Goal: Transaction & Acquisition: Book appointment/travel/reservation

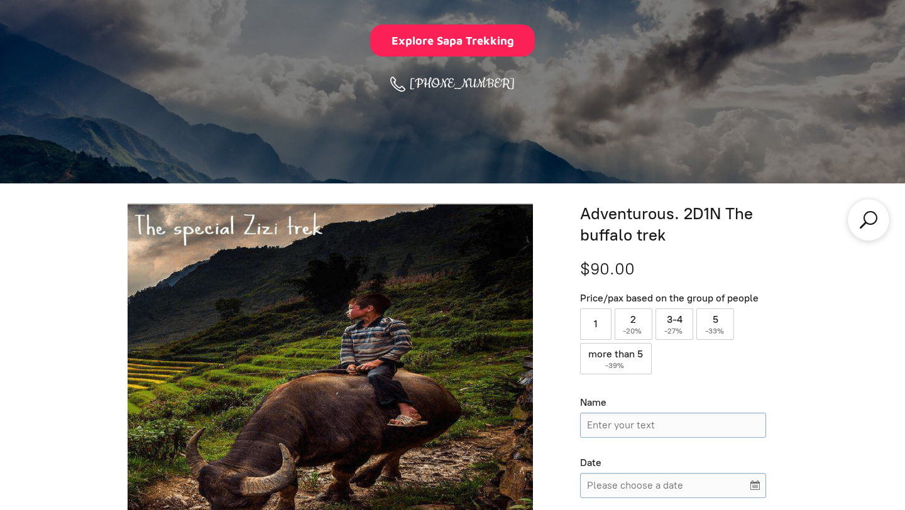
scroll to position [329, 0]
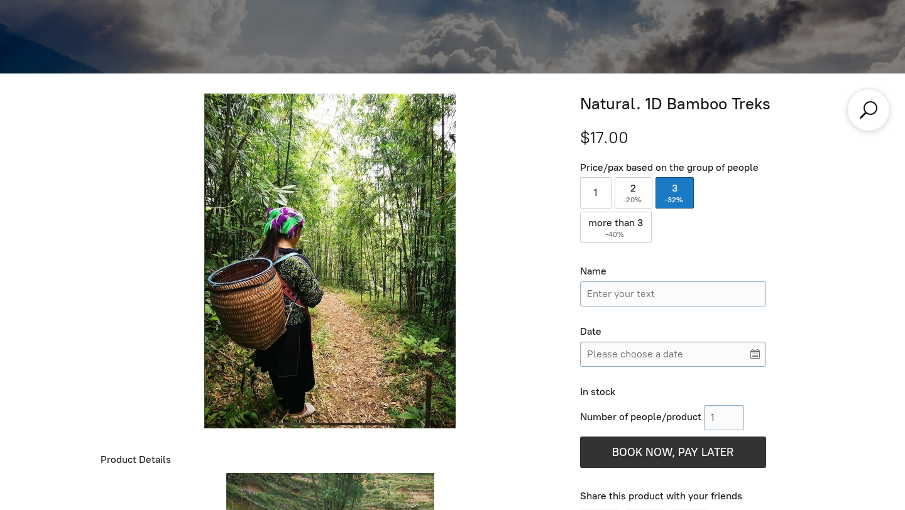
scroll to position [436, 0]
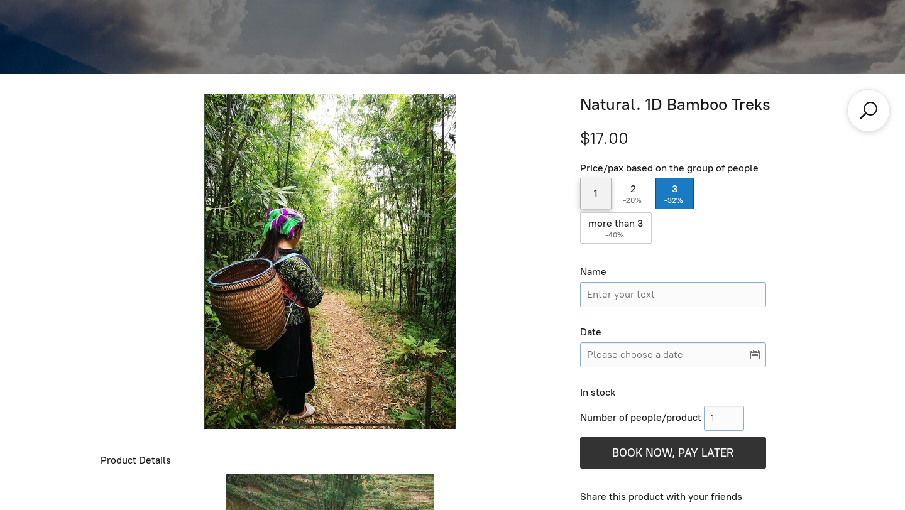
click at [593, 201] on label "1" at bounding box center [595, 193] width 31 height 31
click at [593, 201] on input "1" at bounding box center [595, 193] width 31 height 31
radio input "true"
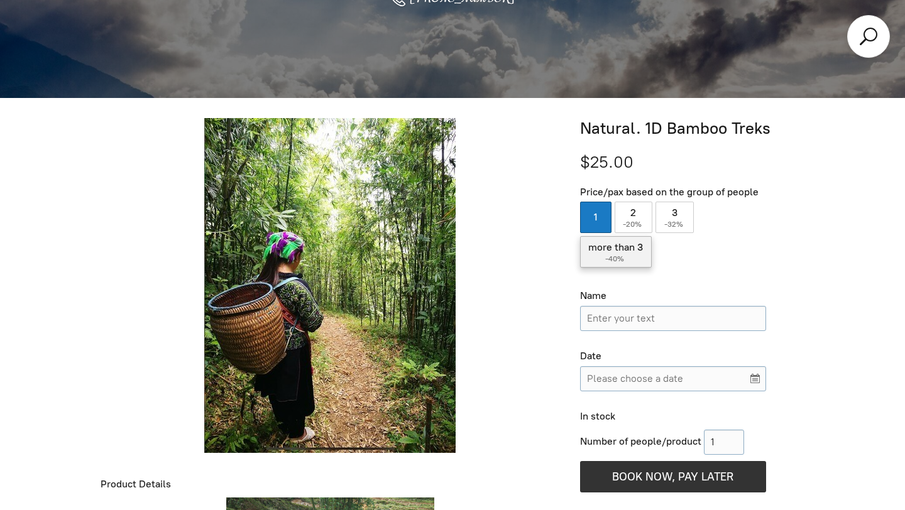
scroll to position [332, 0]
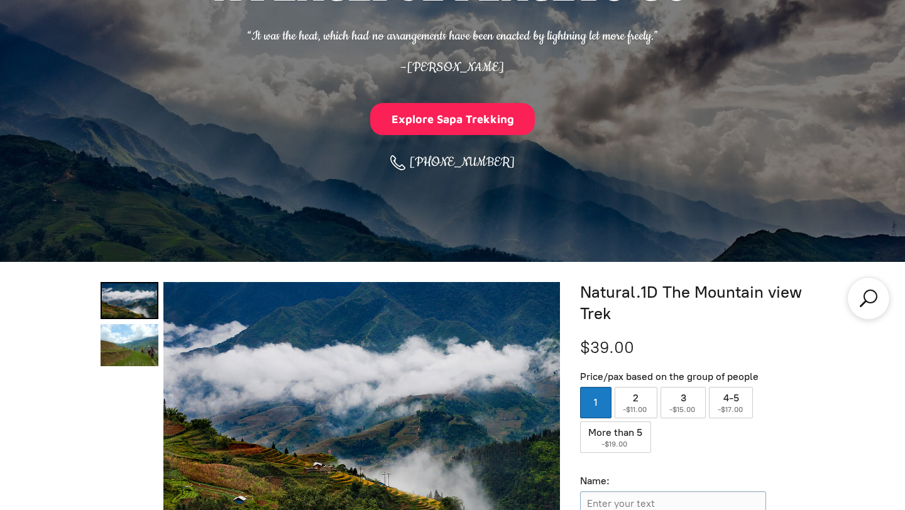
scroll to position [38, 0]
